Goal: Information Seeking & Learning: Find specific fact

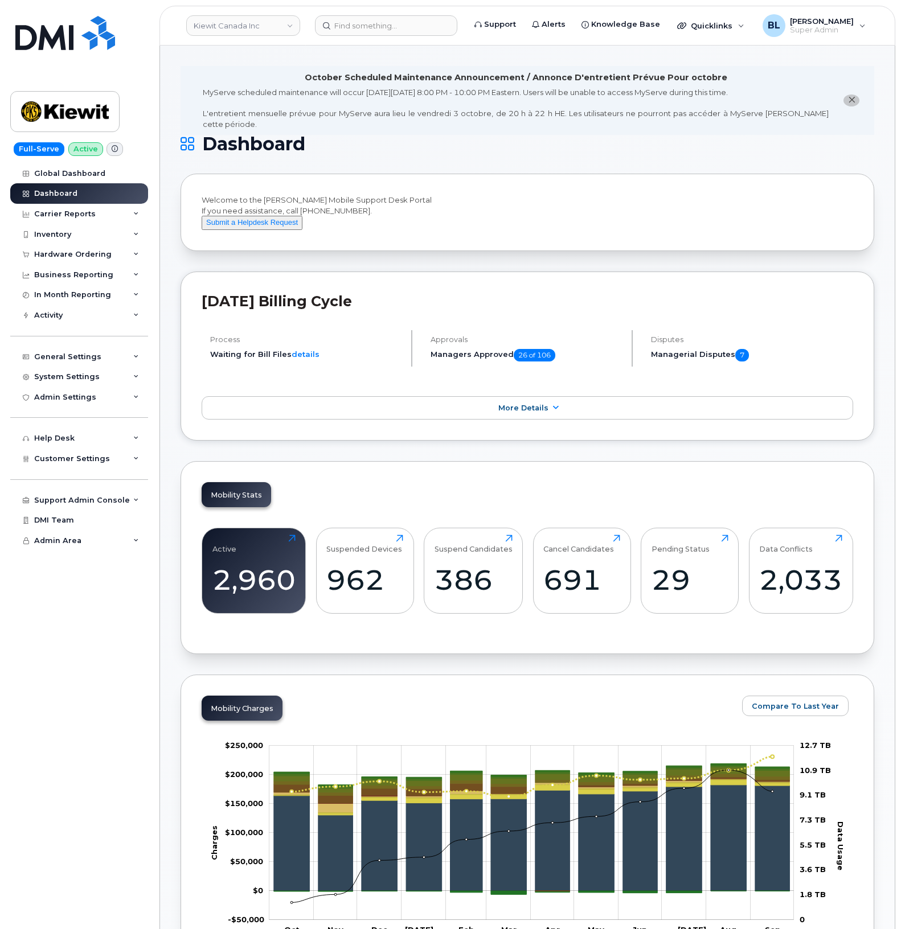
scroll to position [977, 0]
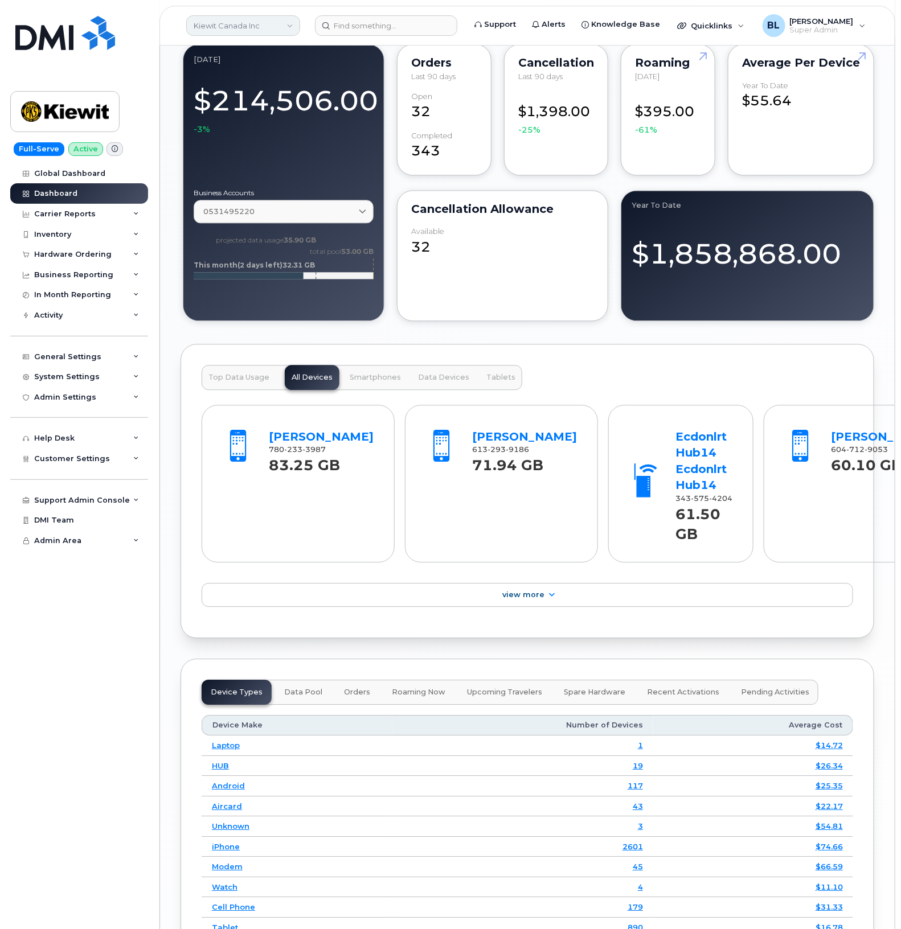
drag, startPoint x: 257, startPoint y: 18, endPoint x: 273, endPoint y: 17, distance: 16.0
click at [259, 18] on link "Kiewit Canada Inc" at bounding box center [243, 25] width 114 height 20
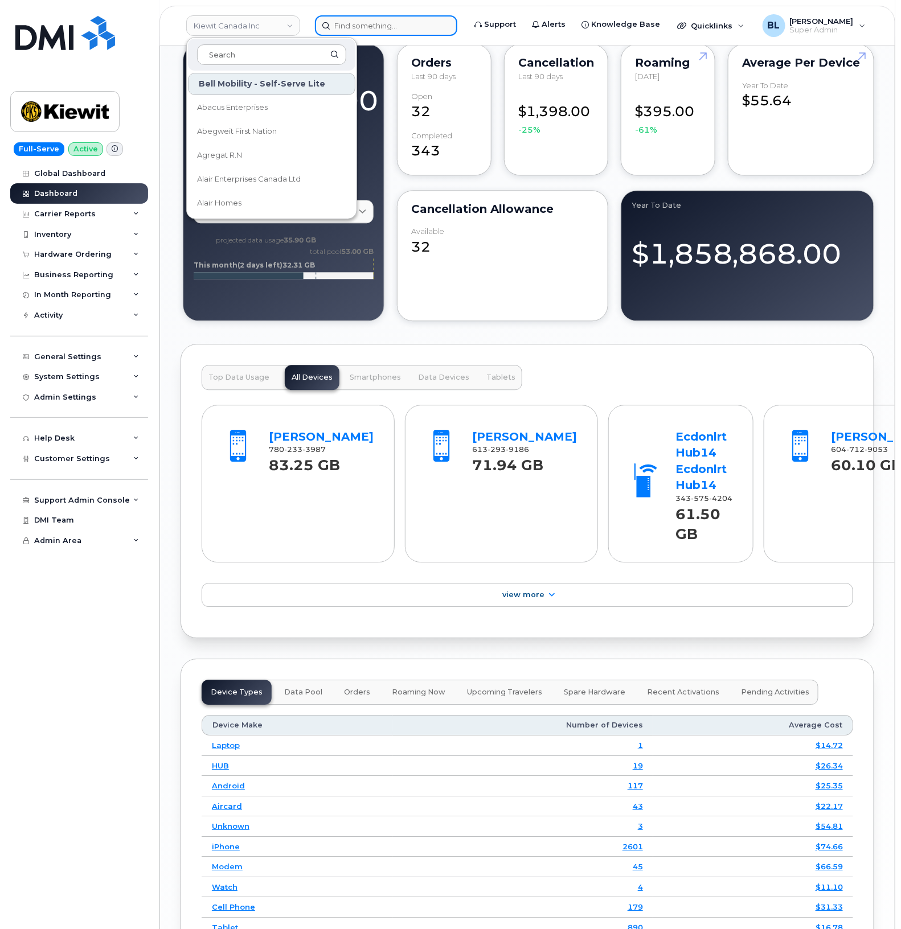
drag, startPoint x: 374, startPoint y: 30, endPoint x: 368, endPoint y: 34, distance: 7.7
click at [374, 30] on input at bounding box center [386, 25] width 142 height 20
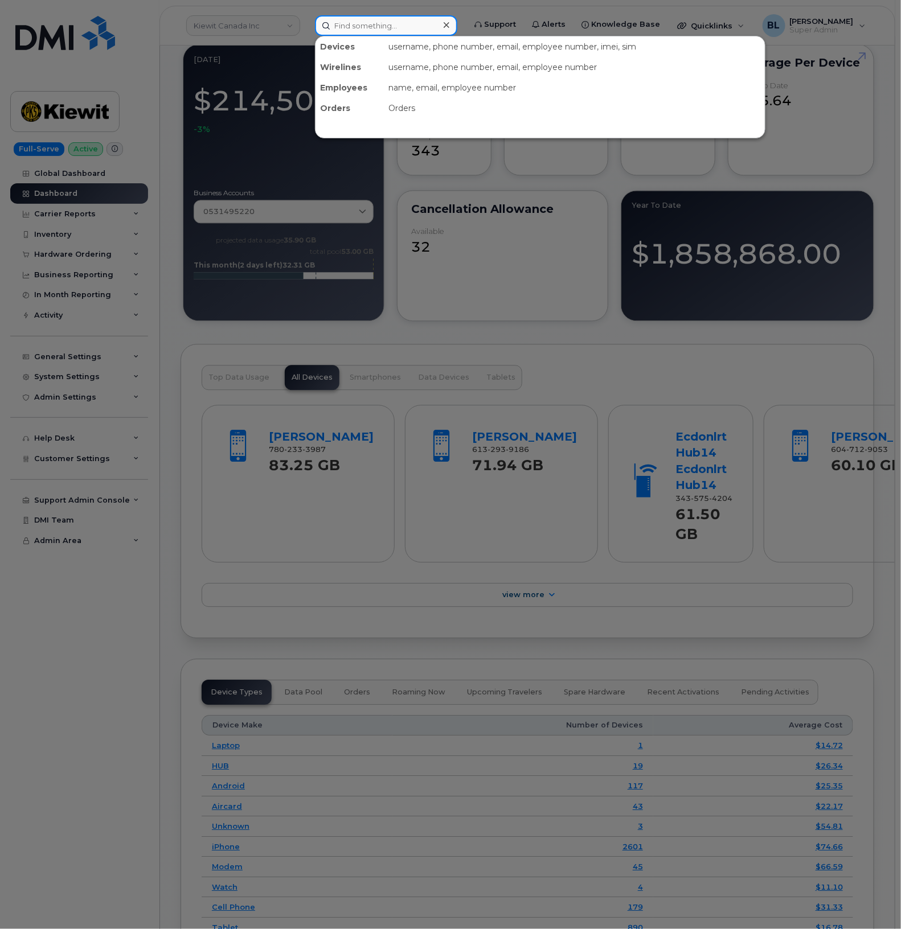
click at [388, 28] on input at bounding box center [386, 25] width 142 height 20
drag, startPoint x: 572, startPoint y: 283, endPoint x: 655, endPoint y: 289, distance: 83.3
click at [572, 283] on div at bounding box center [450, 464] width 901 height 929
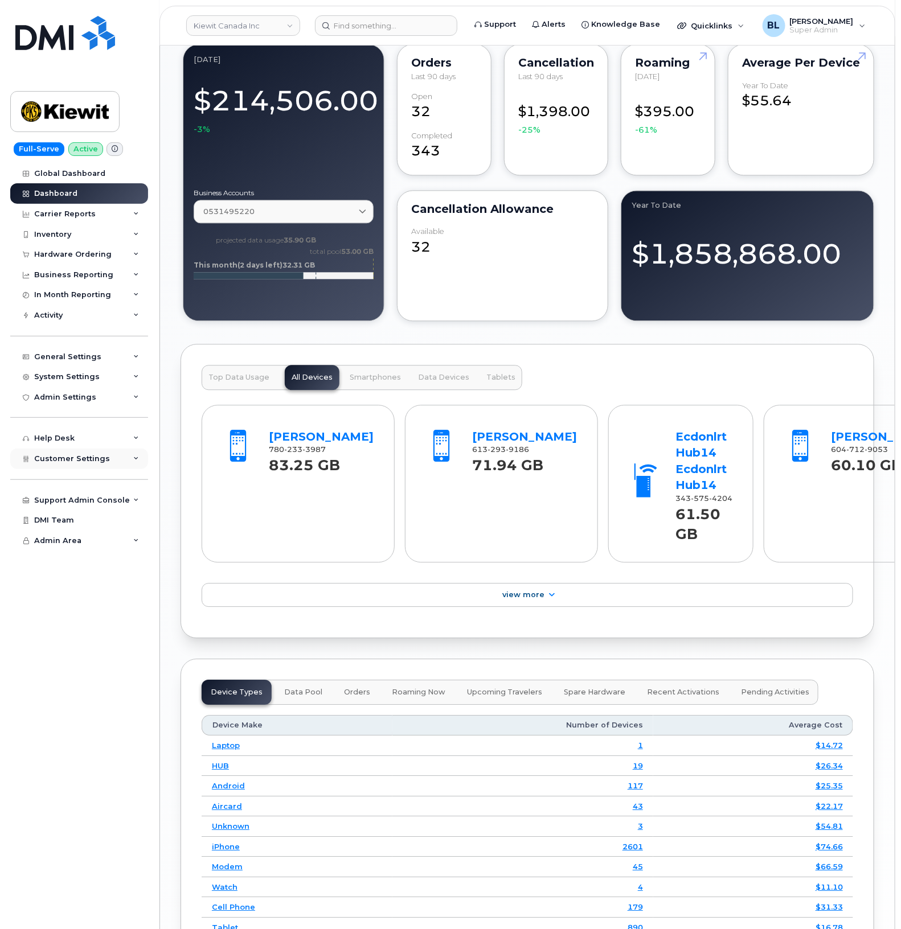
drag, startPoint x: 100, startPoint y: 463, endPoint x: 113, endPoint y: 464, distance: 13.1
click at [100, 463] on span "Customer Settings" at bounding box center [72, 458] width 76 height 9
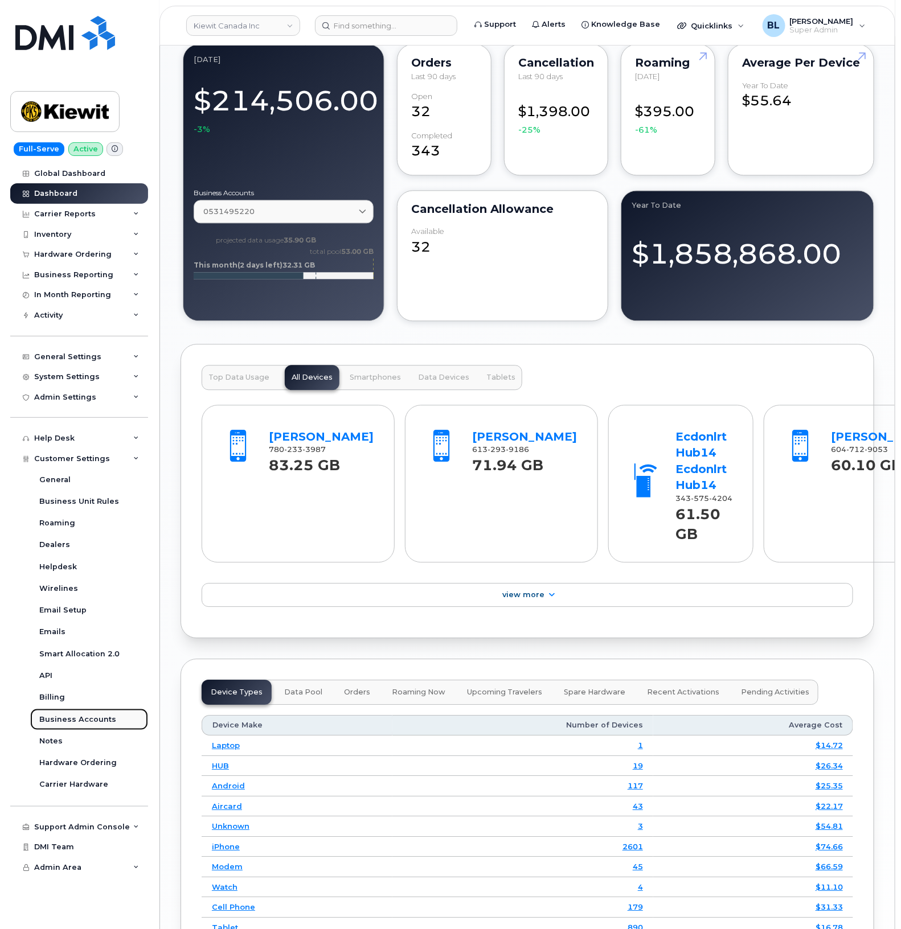
drag, startPoint x: 89, startPoint y: 719, endPoint x: 92, endPoint y: 713, distance: 6.9
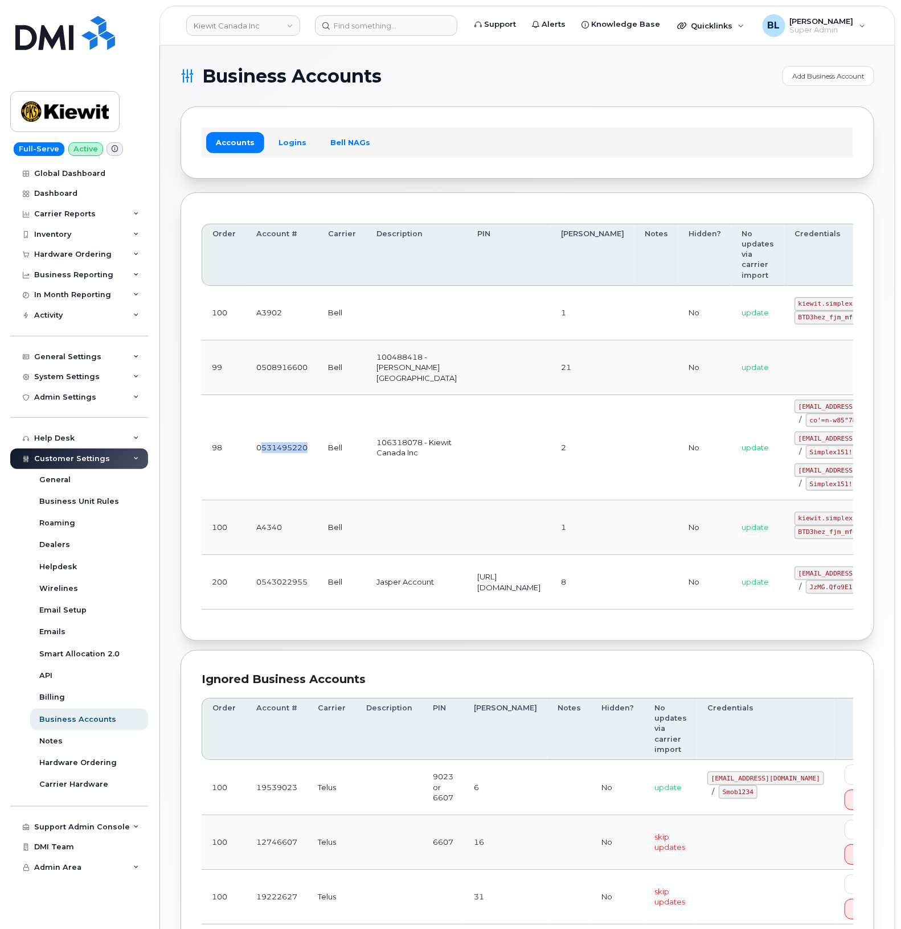
drag, startPoint x: 310, startPoint y: 449, endPoint x: 260, endPoint y: 454, distance: 51.0
click at [260, 454] on td "0531495220" at bounding box center [282, 447] width 72 height 105
copy td "531495220"
click at [605, 120] on div "Accounts Logins Bell NAGs" at bounding box center [526, 142] width 693 height 72
click at [348, 40] on header "Kiewit Canada Inc Support Alerts Knowledge Base Quicklinks Suspend / Cancel Dev…" at bounding box center [526, 26] width 735 height 40
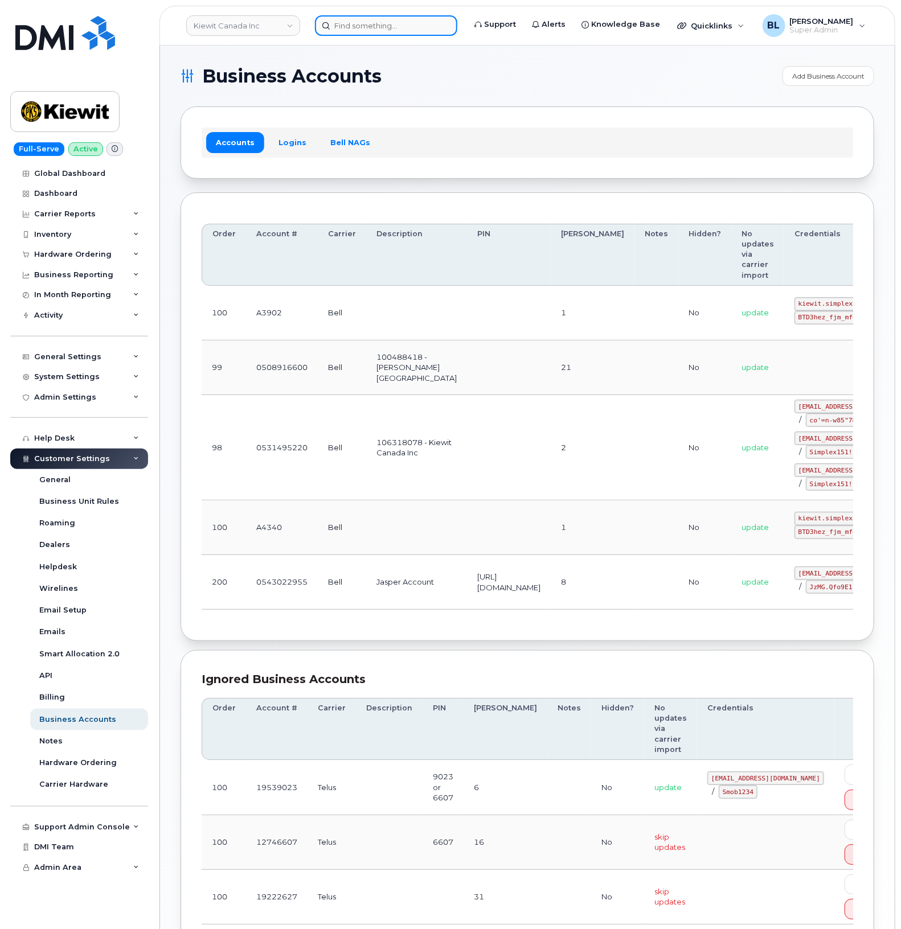
click at [373, 22] on input at bounding box center [386, 25] width 142 height 20
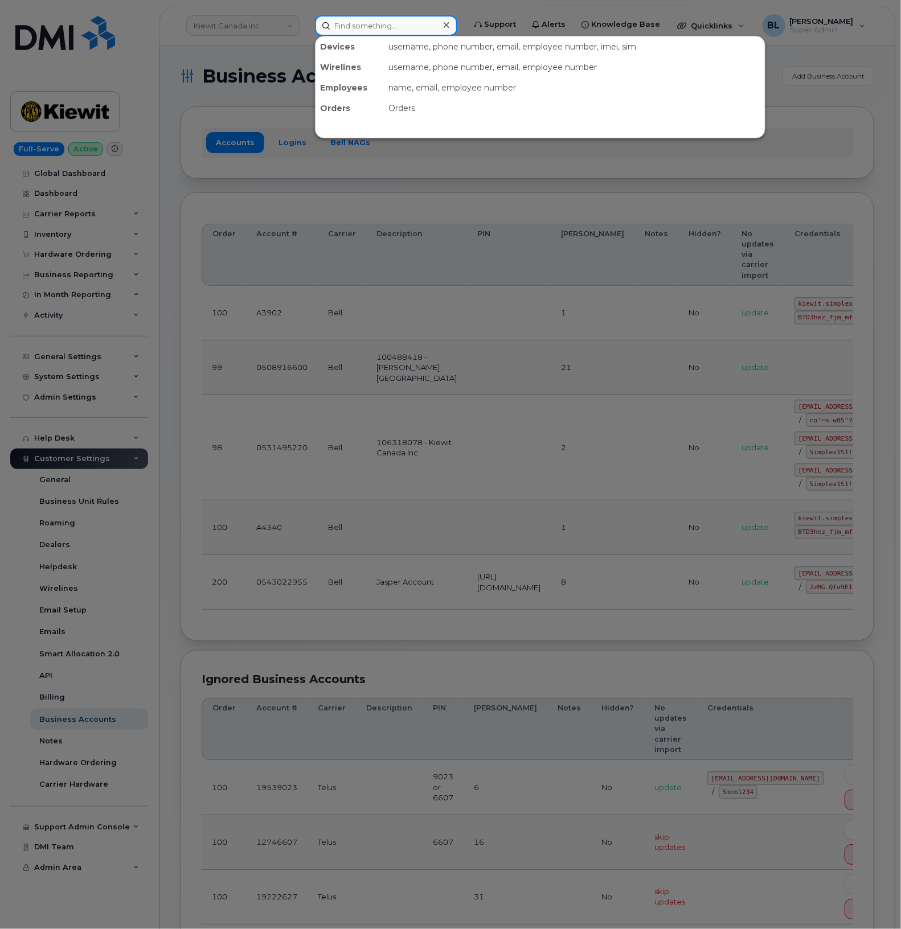
paste input "236-330-3822"
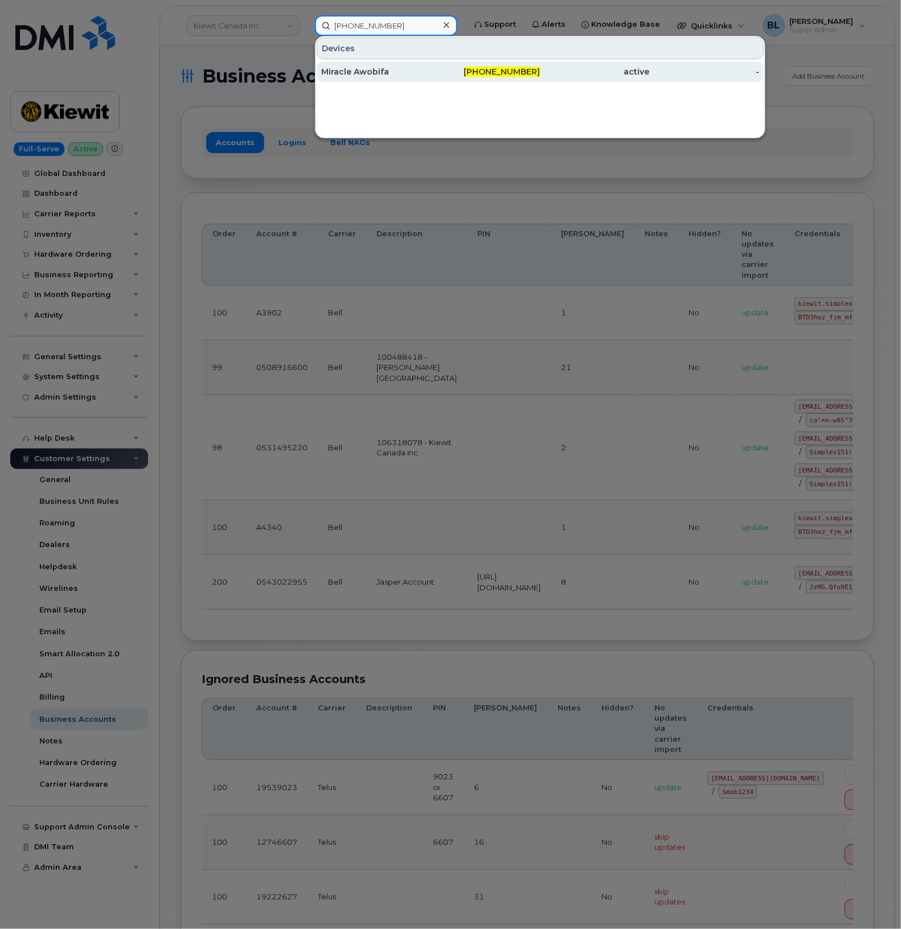
type input "236-330-3822"
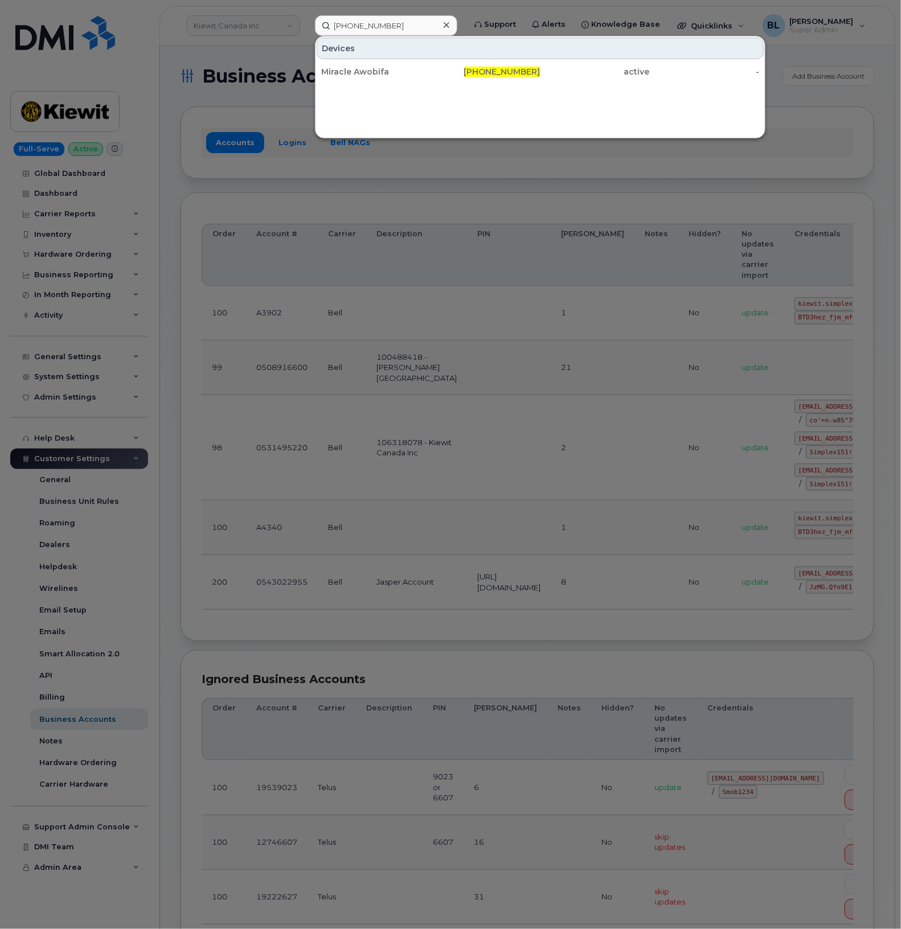
drag, startPoint x: 462, startPoint y: 279, endPoint x: 459, endPoint y: 244, distance: 36.0
click at [462, 279] on div at bounding box center [450, 464] width 901 height 929
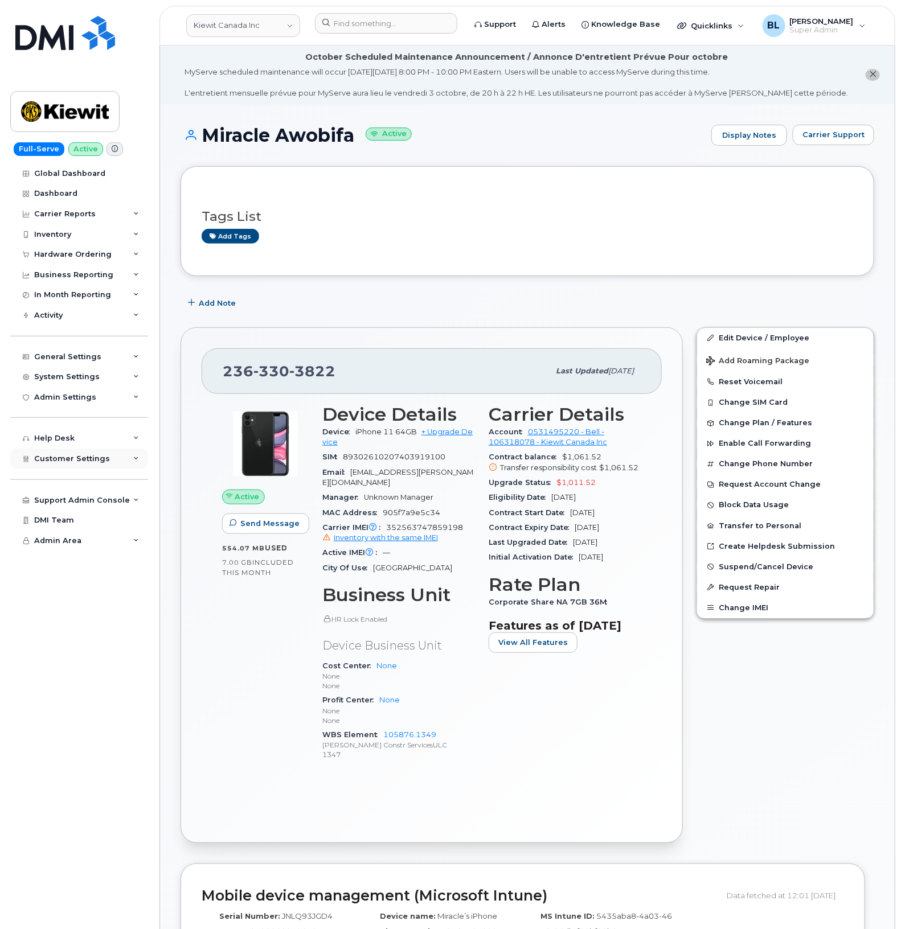
click at [76, 459] on span "Customer Settings" at bounding box center [72, 458] width 76 height 9
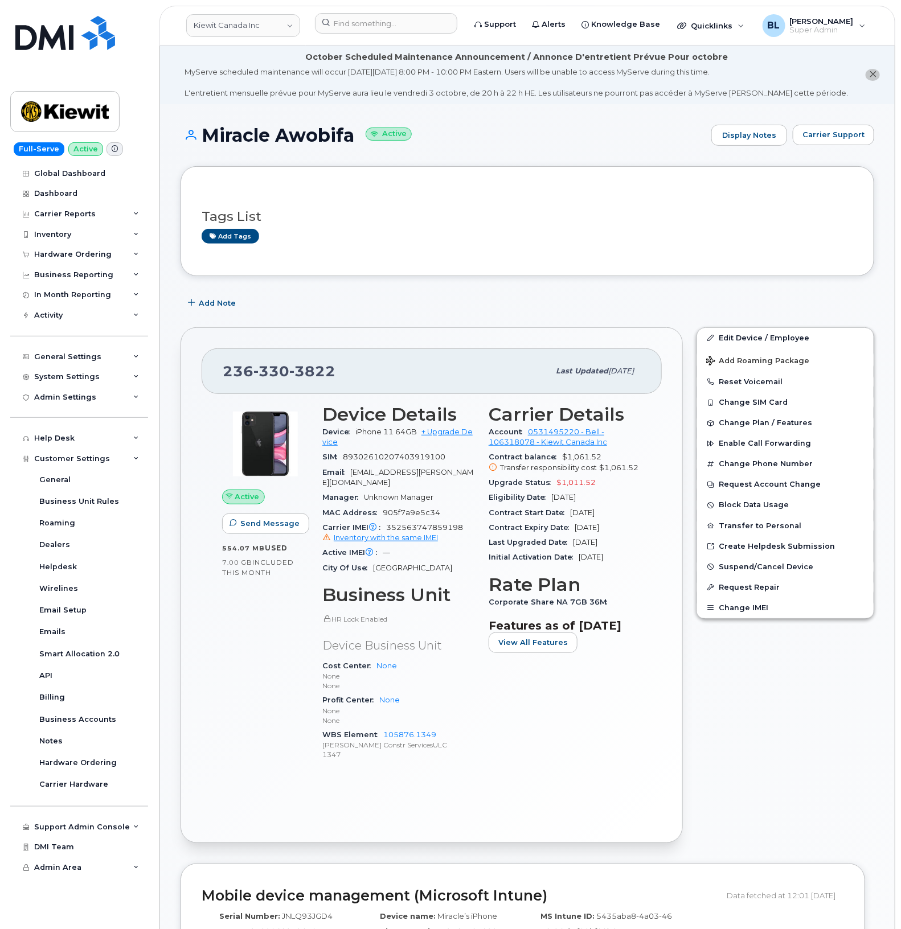
drag, startPoint x: 482, startPoint y: 282, endPoint x: 451, endPoint y: 289, distance: 31.6
click at [844, 129] on span "Carrier Support" at bounding box center [833, 134] width 62 height 11
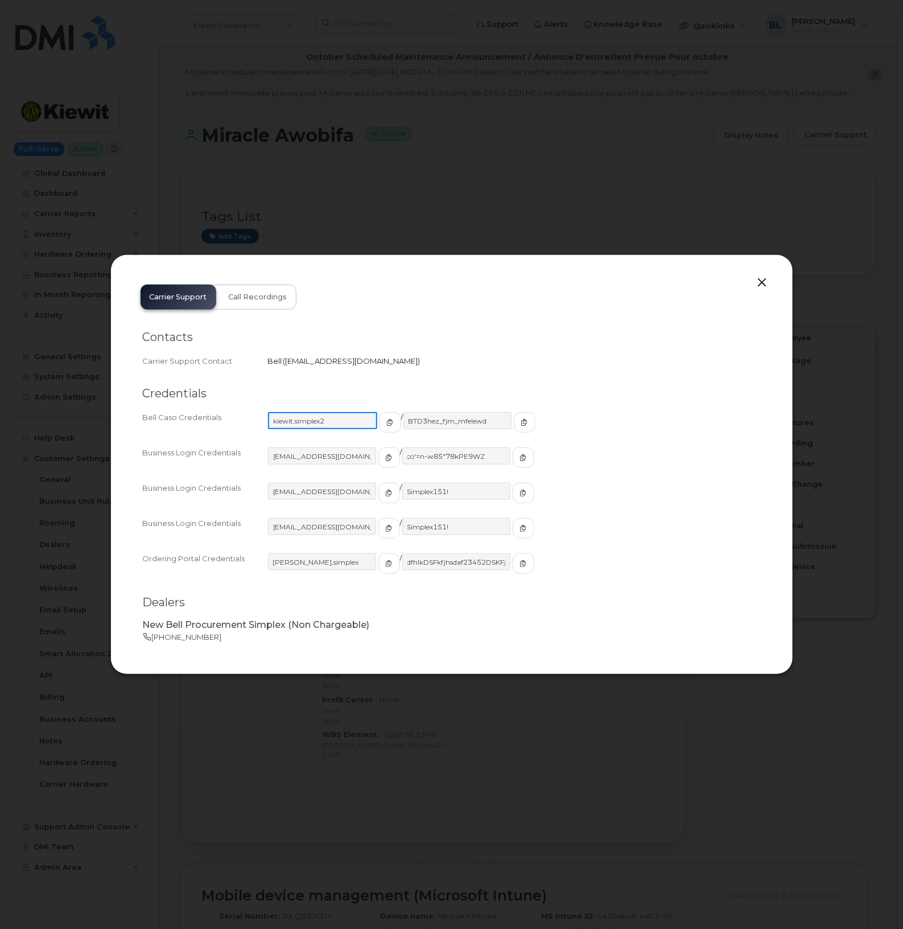
drag, startPoint x: 344, startPoint y: 420, endPoint x: 274, endPoint y: 420, distance: 70.0
click at [274, 420] on input "kiewit.simplex2" at bounding box center [322, 420] width 109 height 17
click at [429, 422] on input "BTD3hez_fjm_mfe!ewd" at bounding box center [456, 420] width 109 height 17
click at [428, 421] on input "BTD3hez_fjm_mfe!ewd" at bounding box center [456, 420] width 109 height 17
click at [428, 420] on input "BTD3hez_fjm_mfe!ewd" at bounding box center [456, 420] width 109 height 17
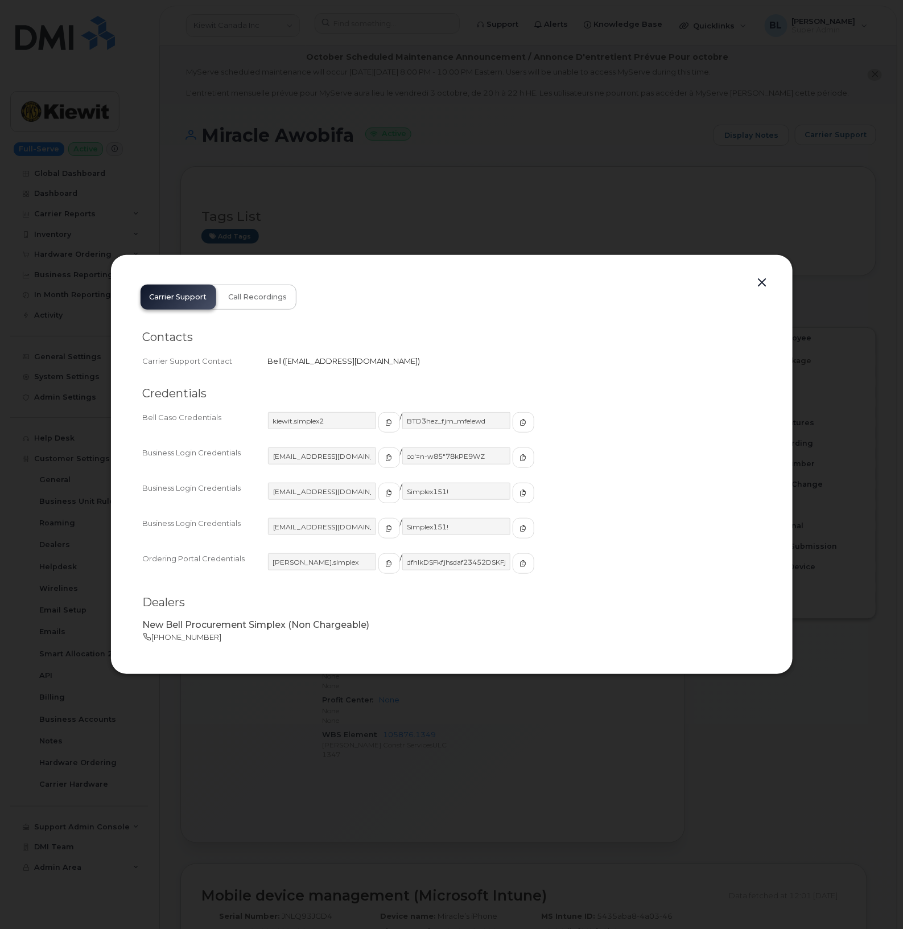
click at [768, 281] on button "button" at bounding box center [762, 283] width 17 height 16
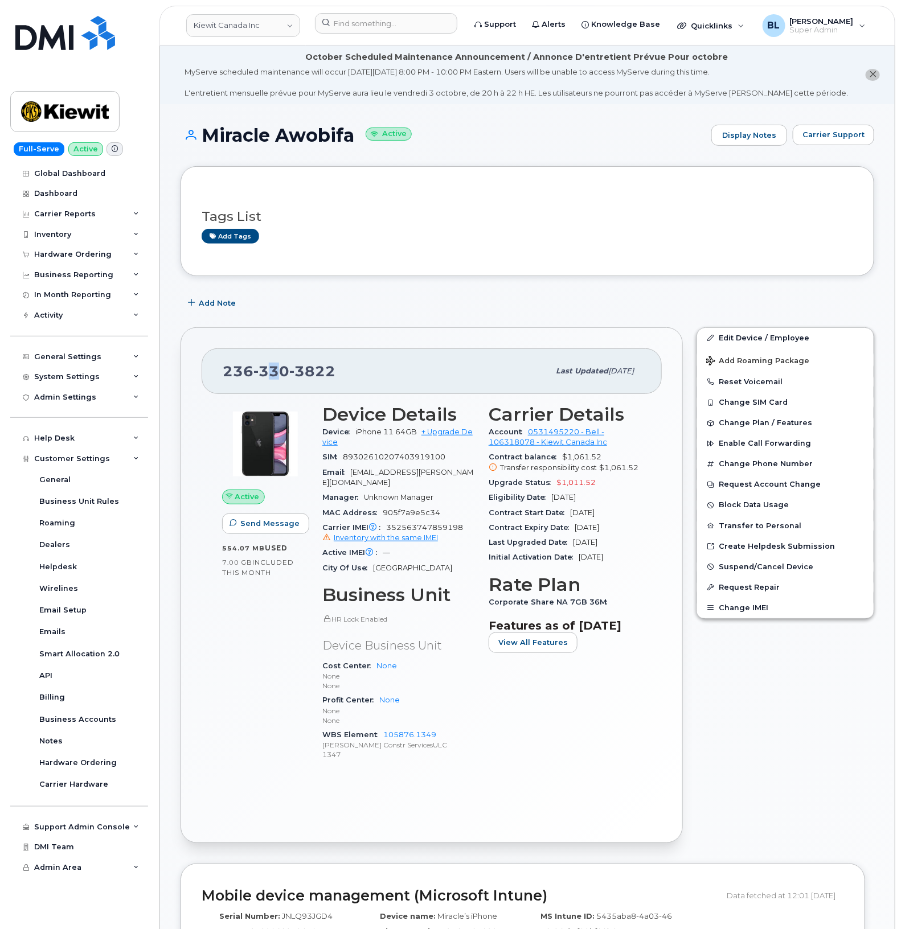
click at [273, 374] on span "330" at bounding box center [271, 371] width 36 height 17
click at [273, 373] on span "330" at bounding box center [271, 371] width 36 height 17
drag, startPoint x: 411, startPoint y: 388, endPoint x: 379, endPoint y: 380, distance: 33.0
click at [411, 388] on div "236 330 3822 Last updated Sep 29, 2025" at bounding box center [432, 371] width 460 height 46
click at [206, 380] on div "236 330 3822 Last updated Sep 29, 2025" at bounding box center [432, 371] width 460 height 46
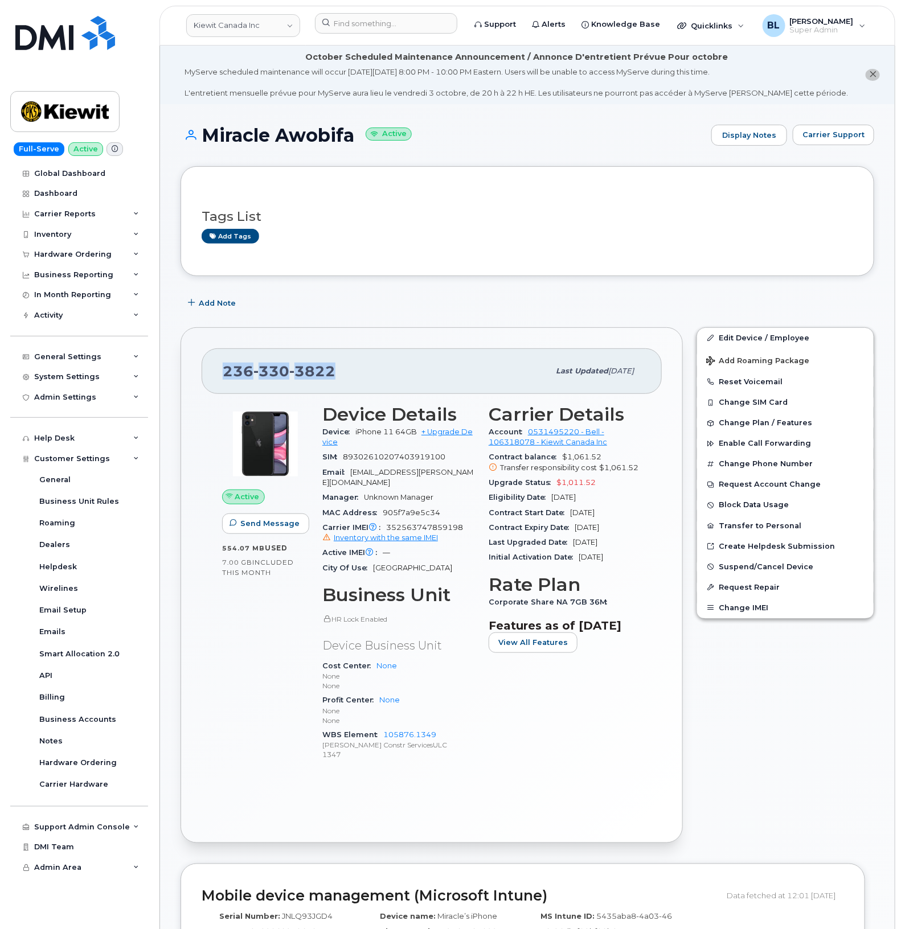
click at [206, 380] on div "236 330 3822 Last updated Sep 29, 2025" at bounding box center [432, 371] width 460 height 46
drag, startPoint x: 206, startPoint y: 380, endPoint x: 280, endPoint y: 376, distance: 74.1
click at [268, 377] on span "330" at bounding box center [271, 371] width 36 height 17
click at [282, 373] on span "330" at bounding box center [271, 371] width 36 height 17
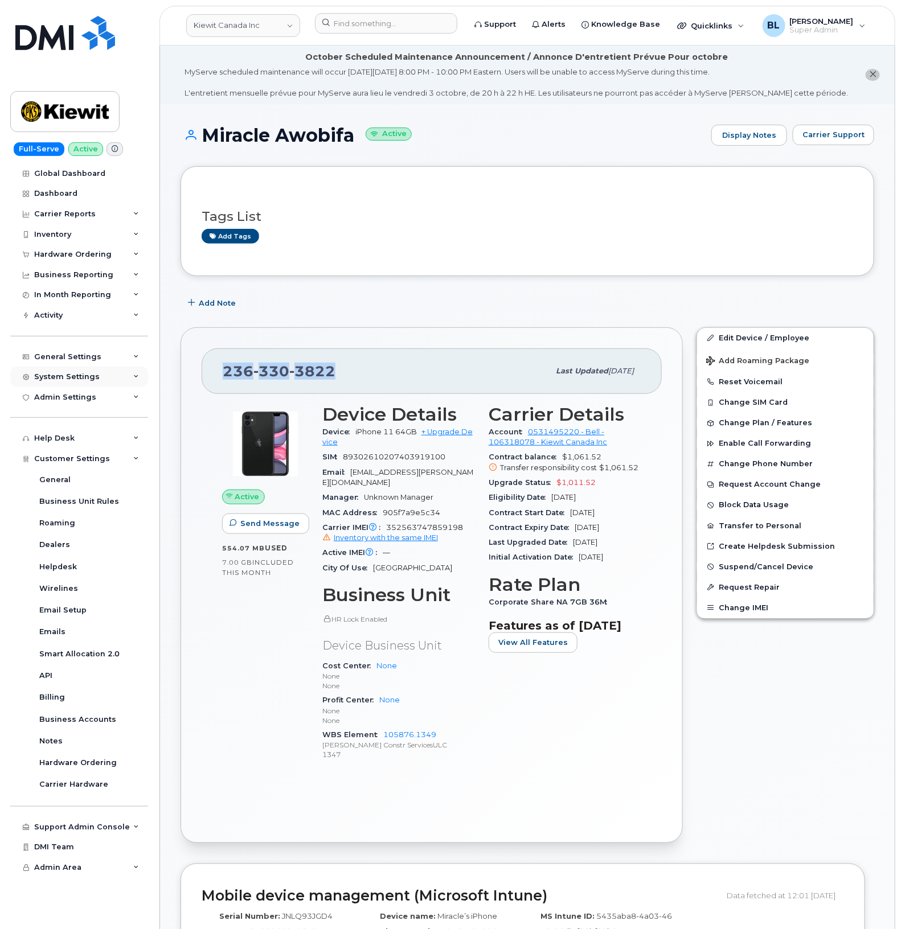
copy span "236 330 3822"
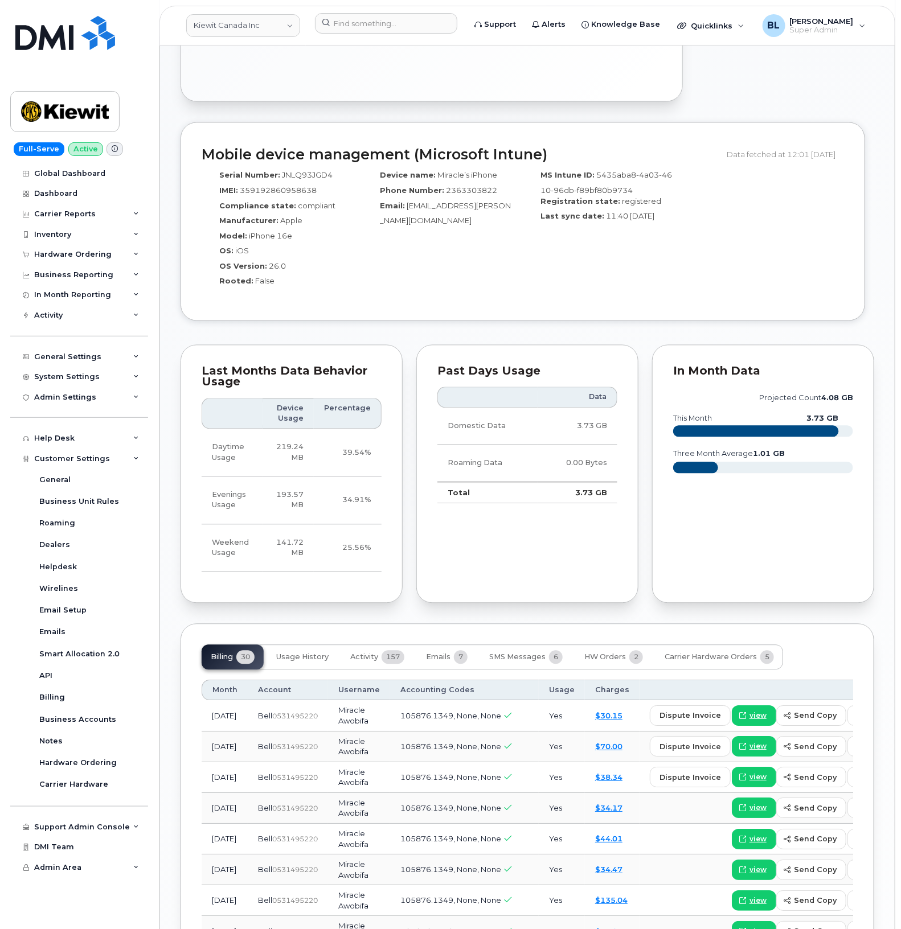
scroll to position [759, 0]
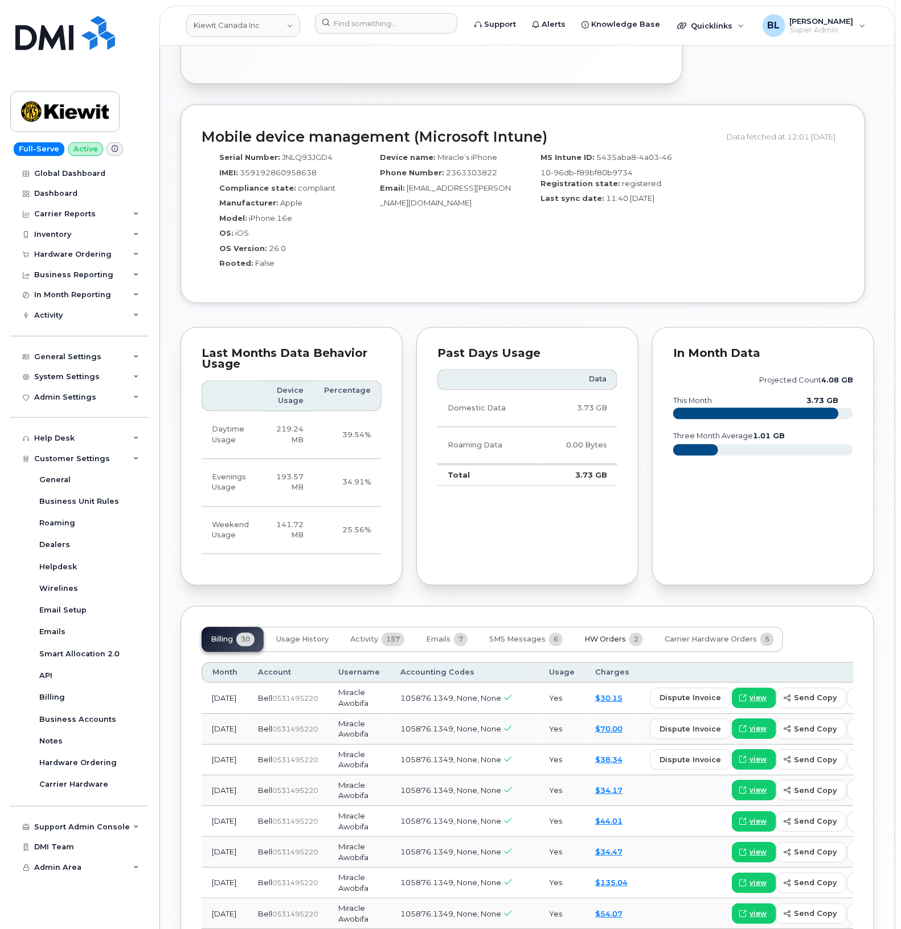
drag, startPoint x: 616, startPoint y: 634, endPoint x: 595, endPoint y: 628, distance: 22.4
click at [616, 634] on button "HW Orders 2" at bounding box center [613, 639] width 77 height 25
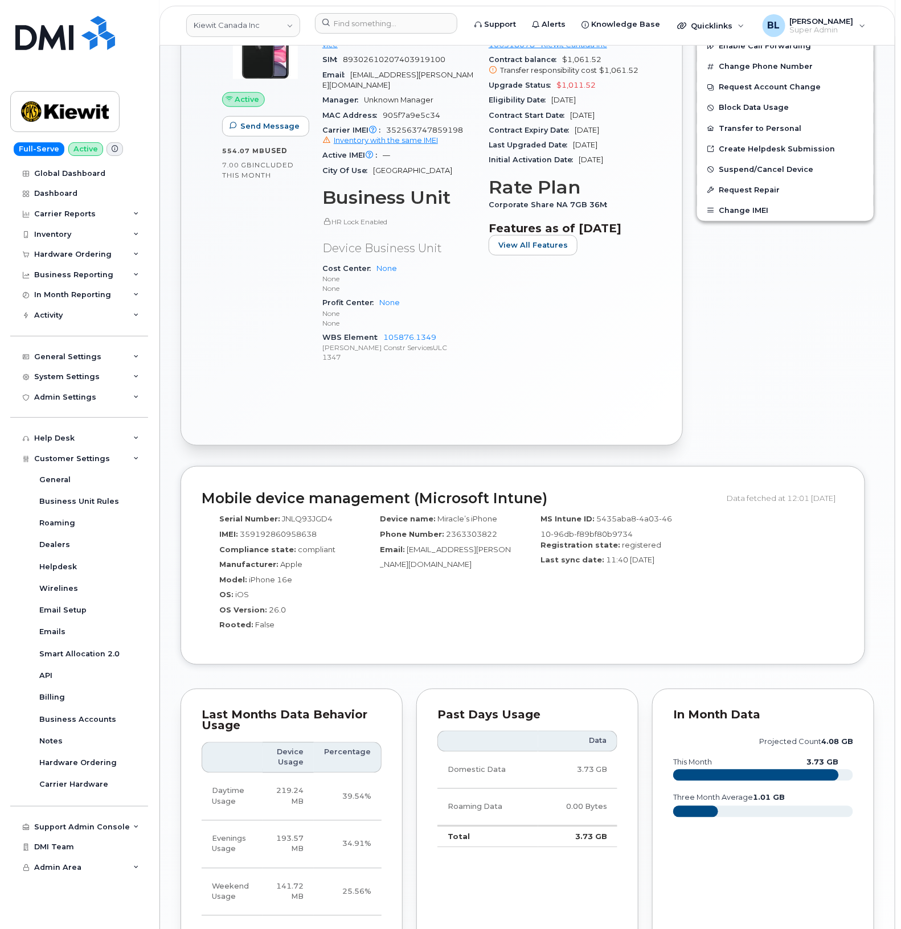
scroll to position [190, 0]
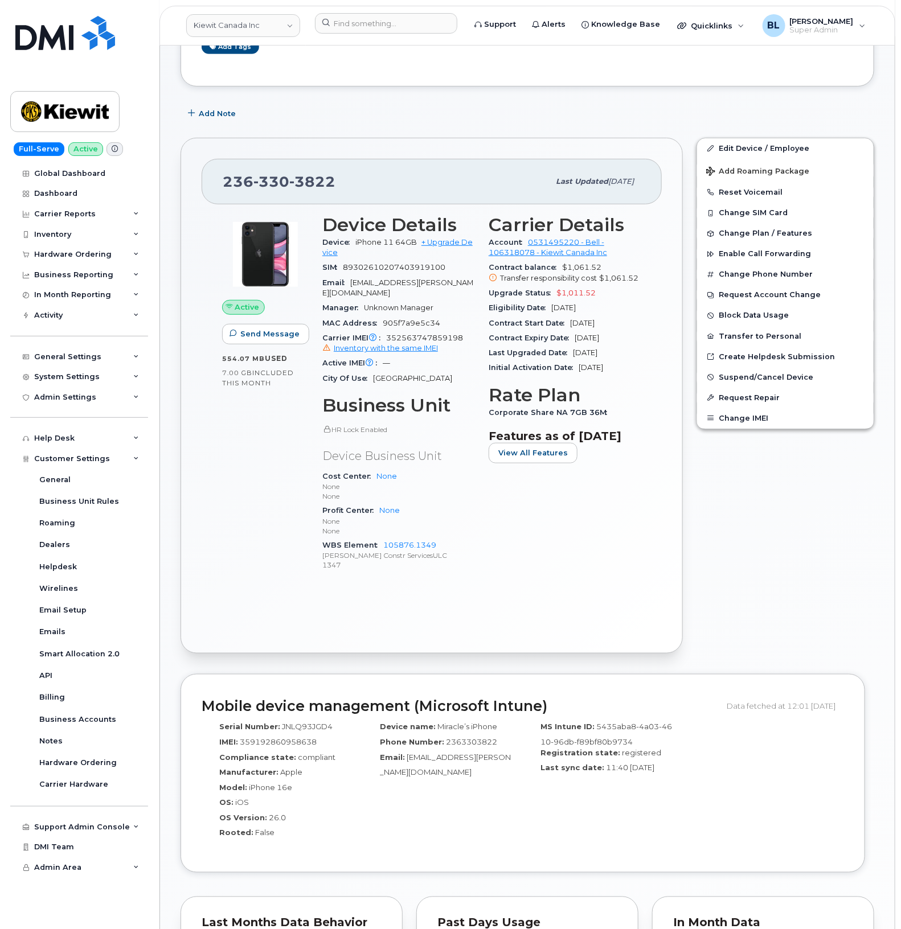
click at [444, 338] on span "352563747859198 Inventory with the same IMEI" at bounding box center [398, 344] width 153 height 20
copy span "352563747859198"
drag, startPoint x: 712, startPoint y: 579, endPoint x: 696, endPoint y: 746, distance: 167.5
click at [712, 618] on div "Edit Device / Employee Add Roaming Package Reset Voicemail Change SIM Card Chan…" at bounding box center [784, 396] width 191 height 530
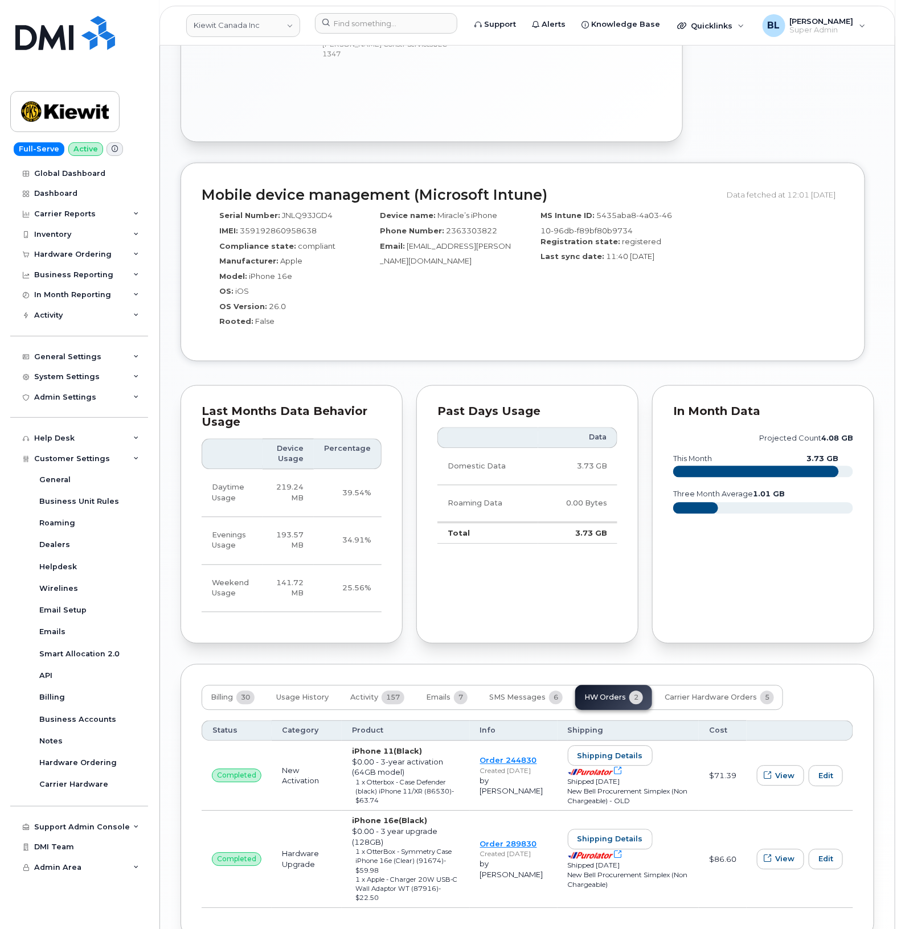
scroll to position [772, 0]
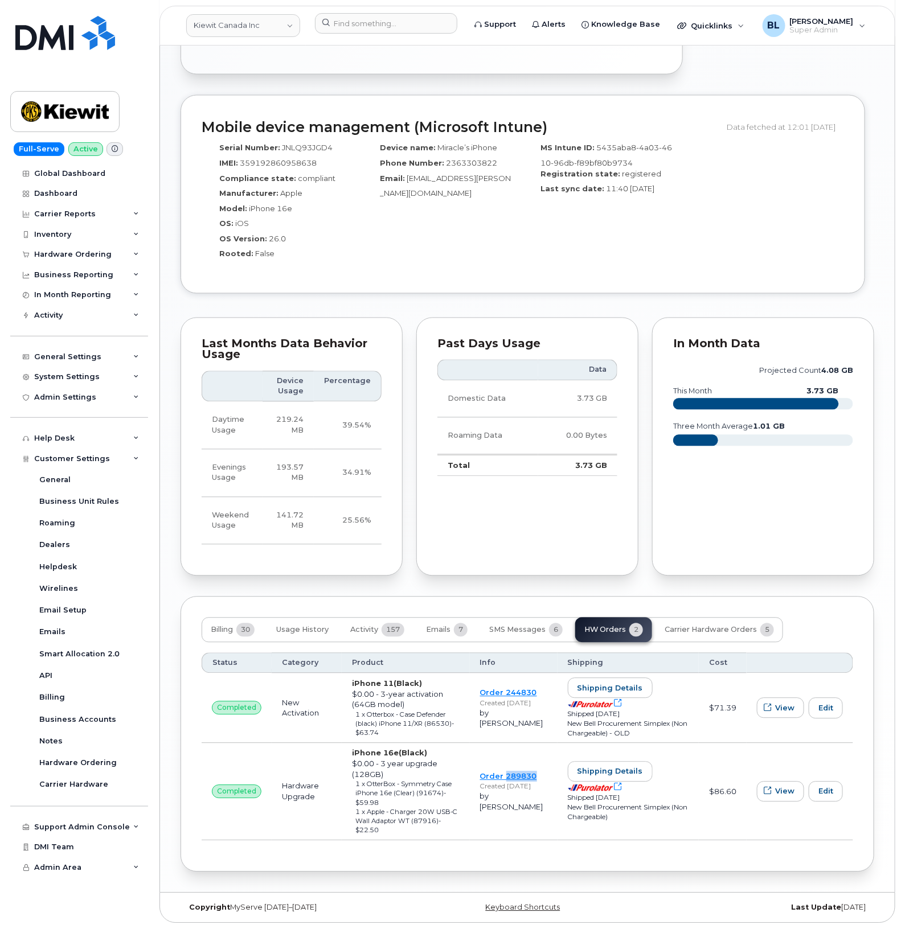
drag, startPoint x: 536, startPoint y: 769, endPoint x: 511, endPoint y: 771, distance: 25.1
click at [511, 771] on td "Order 289830 Created May 6, 2025 by John Helwagen" at bounding box center [514, 791] width 88 height 97
copy link "289830"
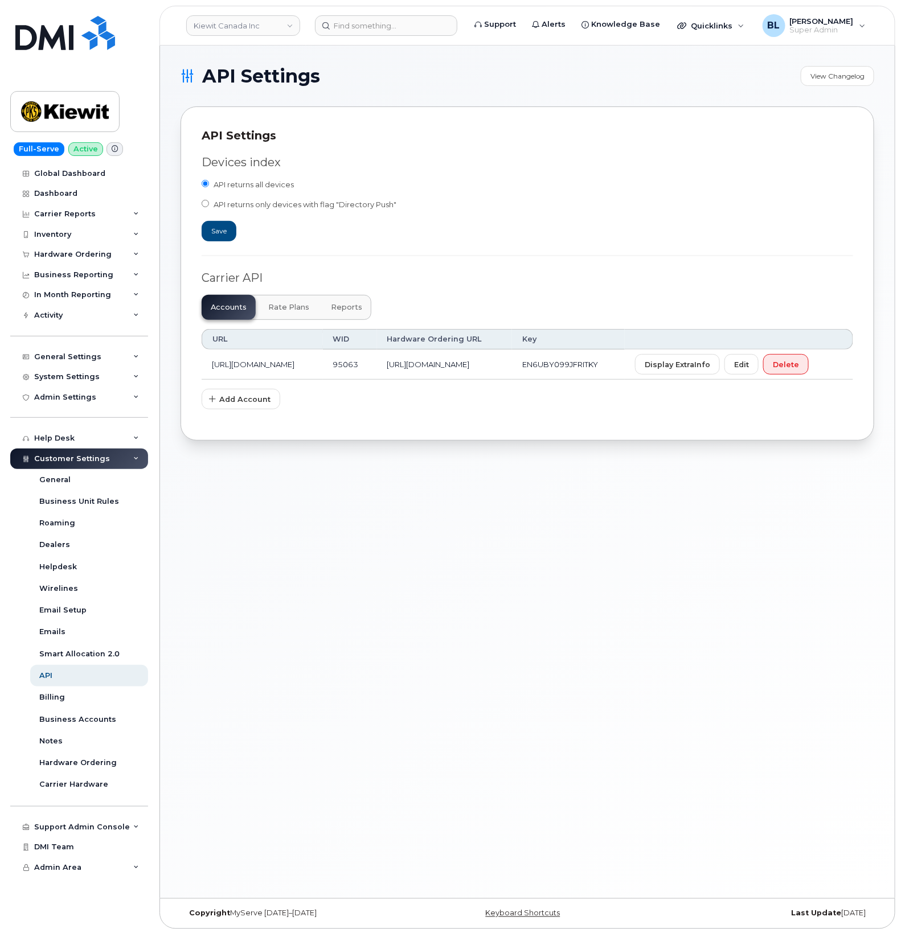
click at [334, 302] on button "Reports" at bounding box center [347, 307] width 50 height 25
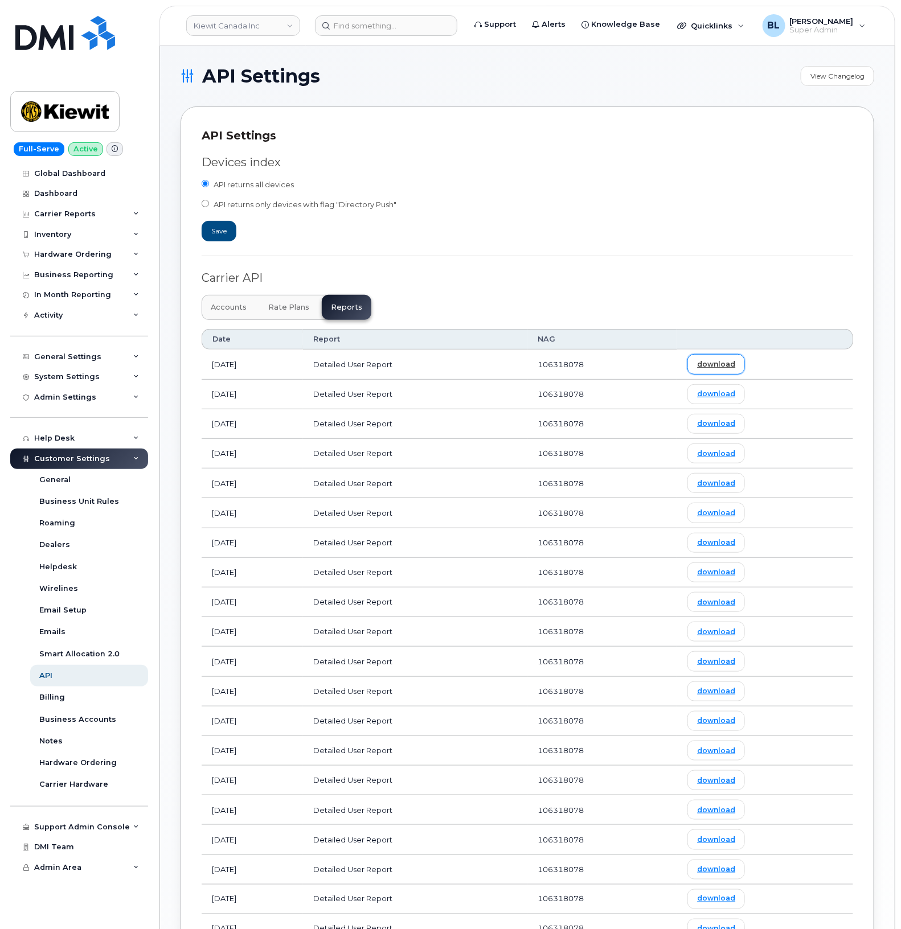
click at [736, 361] on link "download" at bounding box center [715, 364] width 57 height 20
drag, startPoint x: 464, startPoint y: 248, endPoint x: 459, endPoint y: 213, distance: 34.5
click at [464, 248] on div "Devices index API returns all devices API returns only devices with flag "Direc…" at bounding box center [527, 638] width 651 height 988
